Goal: Navigation & Orientation: Find specific page/section

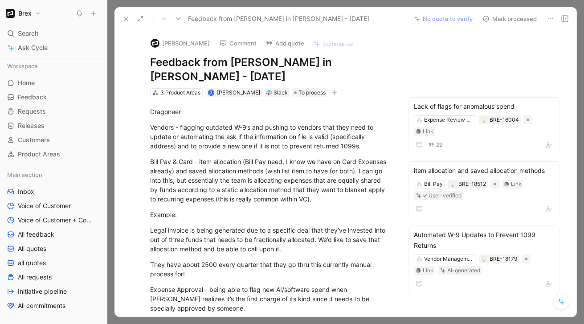
scroll to position [237, 0]
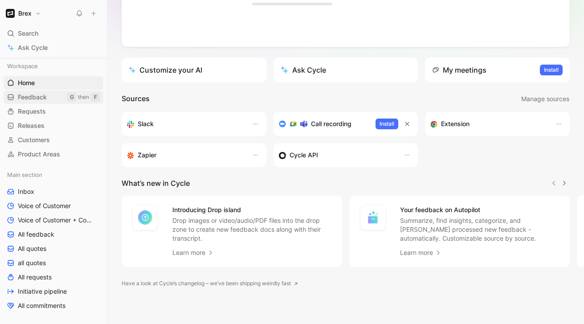
scroll to position [275, 0]
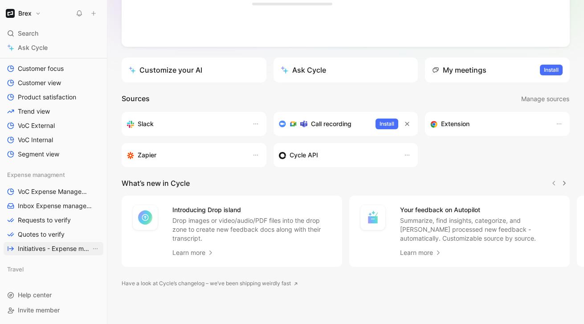
click at [48, 250] on span "Initiatives - Expense management" at bounding box center [54, 248] width 73 height 9
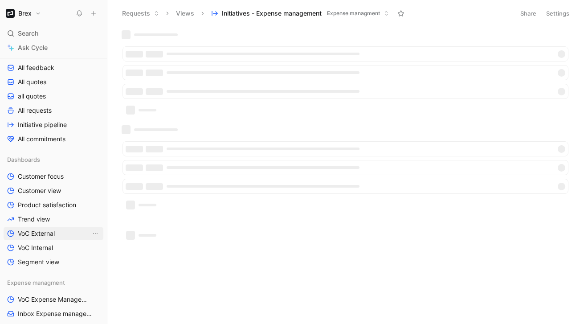
scroll to position [104, 0]
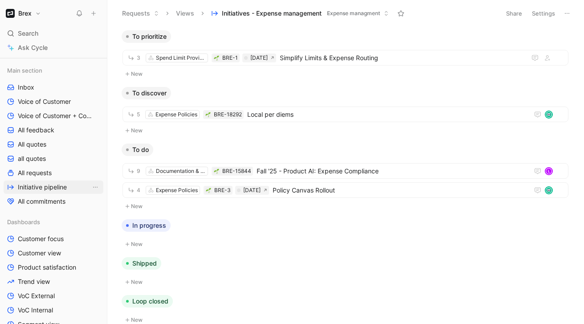
click at [60, 189] on span "Initiative pipeline" at bounding box center [42, 187] width 49 height 9
